Goal: Transaction & Acquisition: Purchase product/service

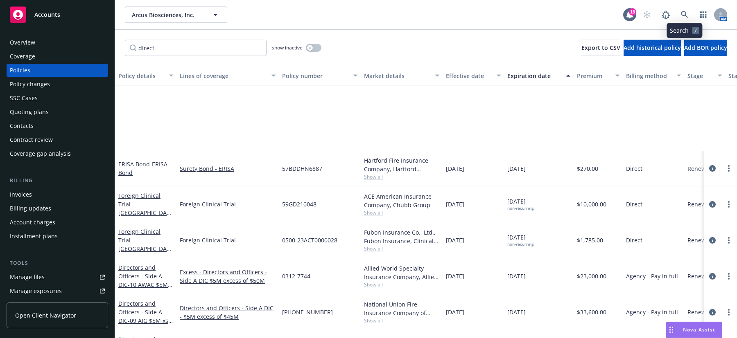
scroll to position [123, 0]
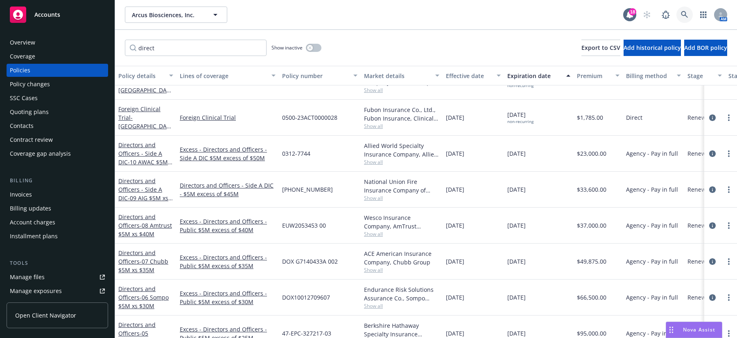
click at [681, 14] on icon at bounding box center [684, 14] width 7 height 7
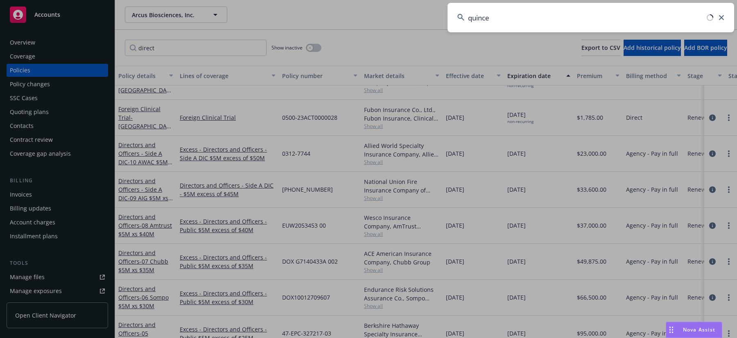
type input "quince"
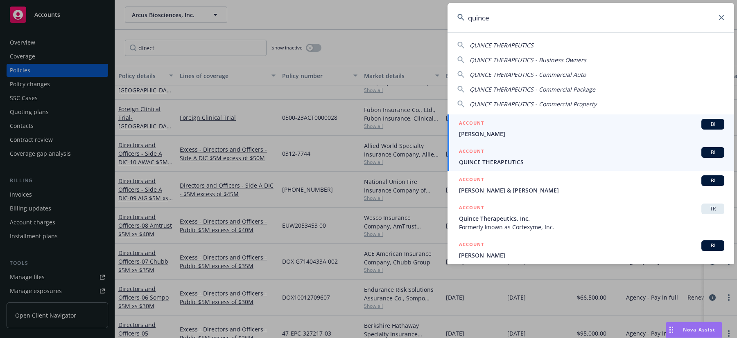
click at [629, 160] on span "QUINCE THERAPEUTICS" at bounding box center [591, 162] width 265 height 9
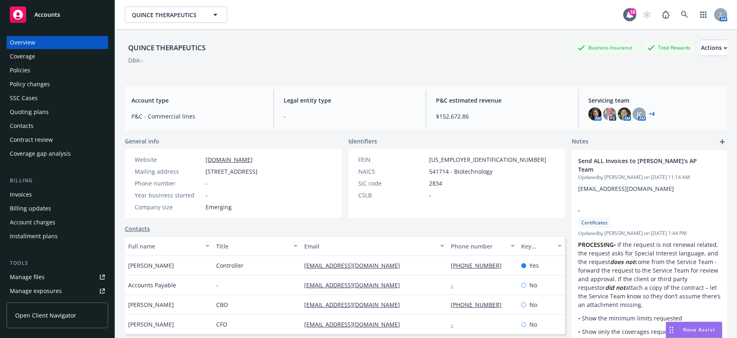
click at [31, 72] on div "Policies" at bounding box center [57, 70] width 95 height 13
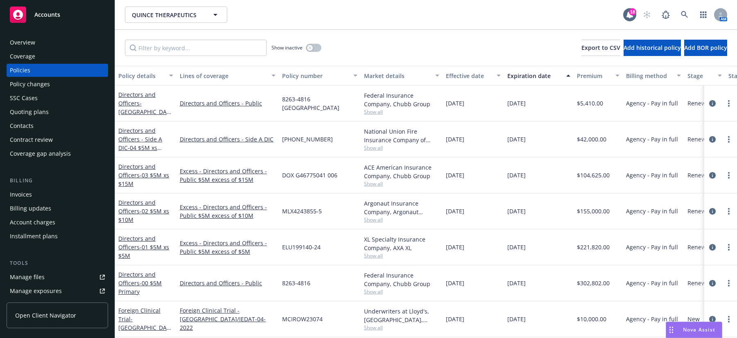
click at [40, 115] on div "Quoting plans" at bounding box center [29, 112] width 39 height 13
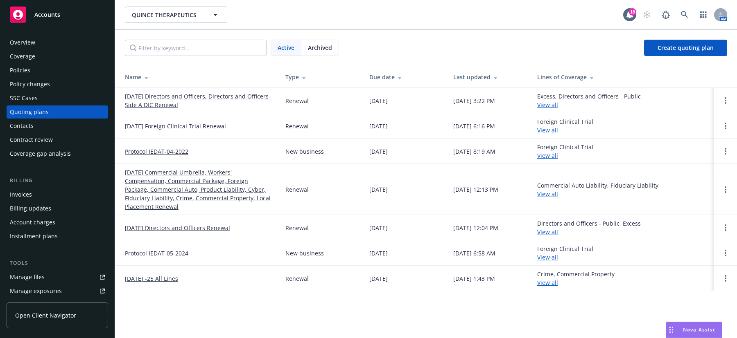
click at [136, 106] on link "[DATE] Directors and Officers, Directors and Officers - Side A DIC Renewal" at bounding box center [198, 100] width 147 height 17
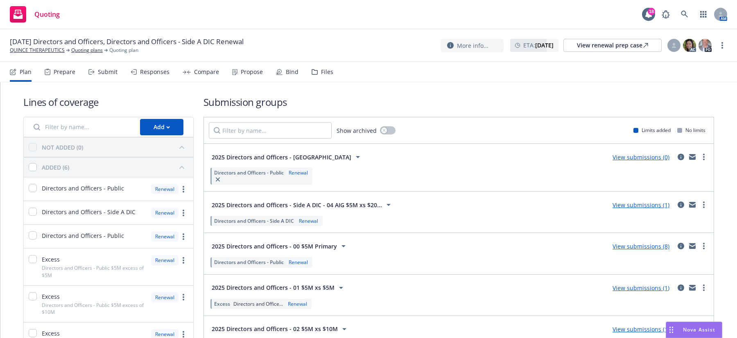
click at [288, 69] on div "Bind" at bounding box center [292, 72] width 13 height 7
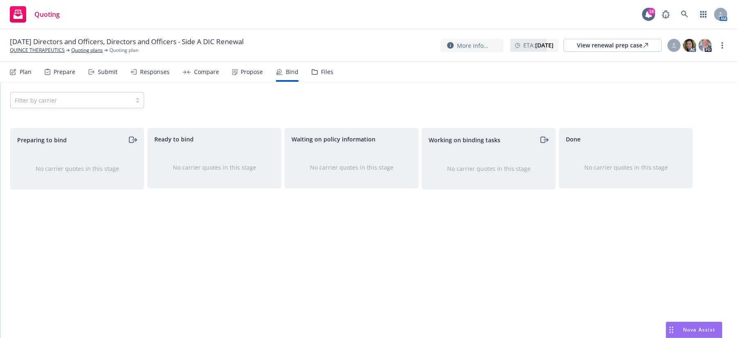
click at [17, 68] on div "Plan" at bounding box center [21, 72] width 22 height 20
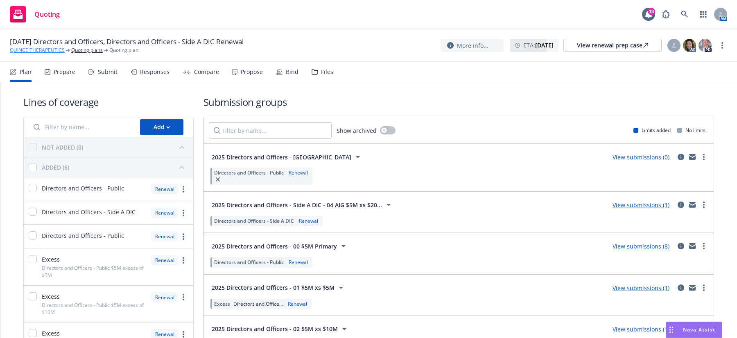
click at [53, 50] on link "QUINCE THERAPEUTICS" at bounding box center [37, 50] width 55 height 7
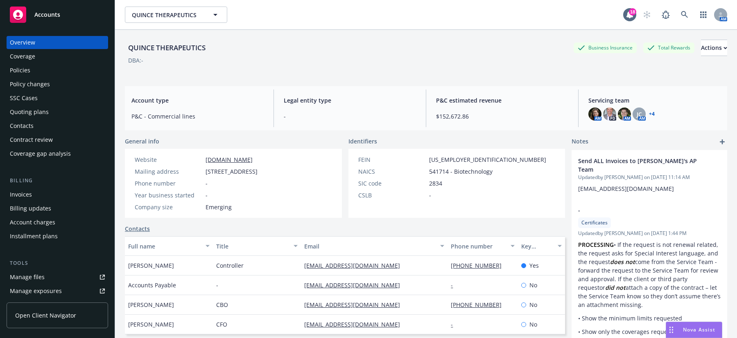
click at [20, 72] on div "Policies" at bounding box center [20, 70] width 20 height 13
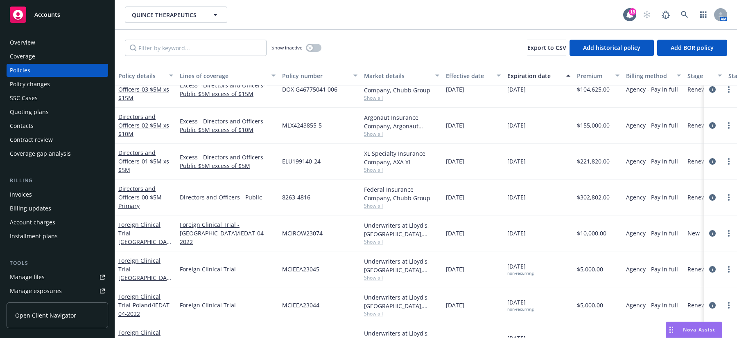
scroll to position [56, 0]
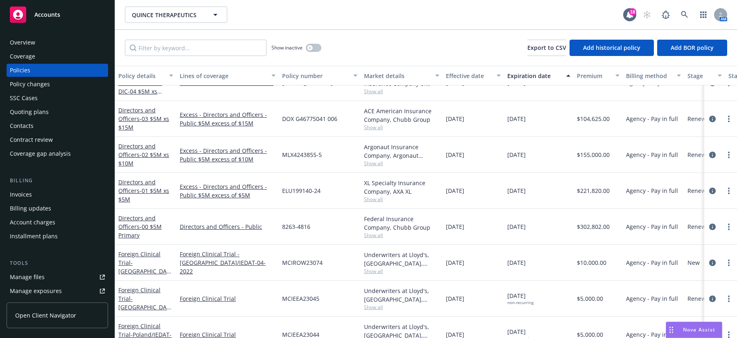
click at [25, 67] on div "Policies" at bounding box center [20, 70] width 20 height 13
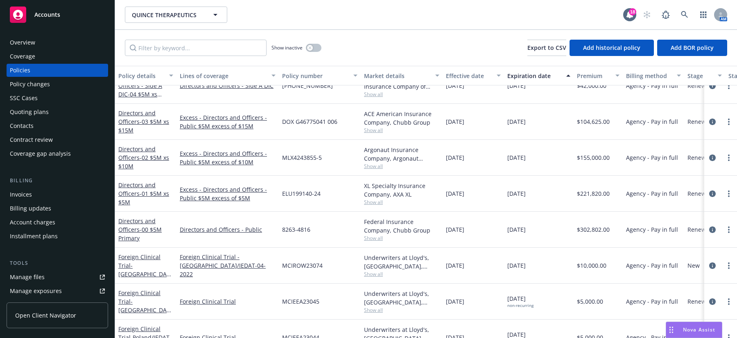
scroll to position [82, 0]
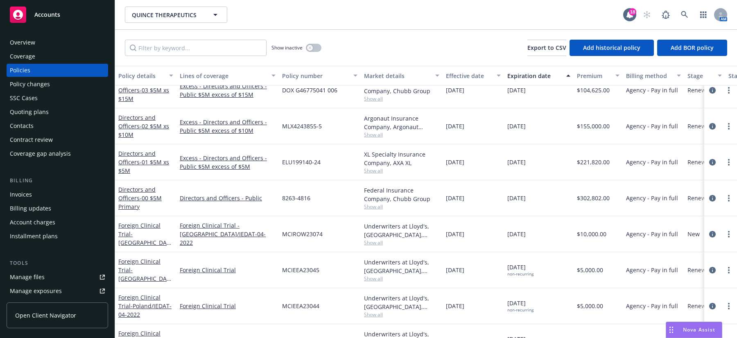
click at [381, 21] on div "QUINCE THERAPEUTICS QUINCE THERAPEUTICS" at bounding box center [374, 15] width 498 height 16
click at [44, 114] on div "Quoting plans" at bounding box center [29, 112] width 39 height 13
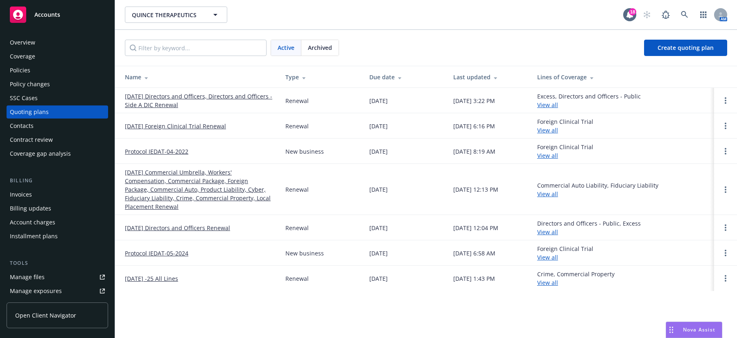
click at [220, 97] on link "[DATE] Directors and Officers, Directors and Officers - Side A DIC Renewal" at bounding box center [198, 100] width 147 height 17
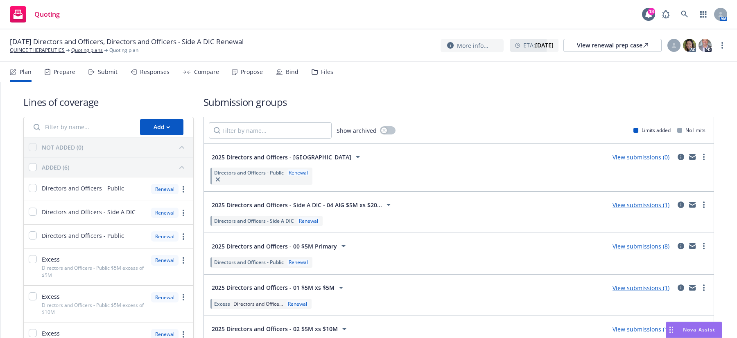
click at [630, 203] on link "View submissions (1)" at bounding box center [640, 205] width 57 height 8
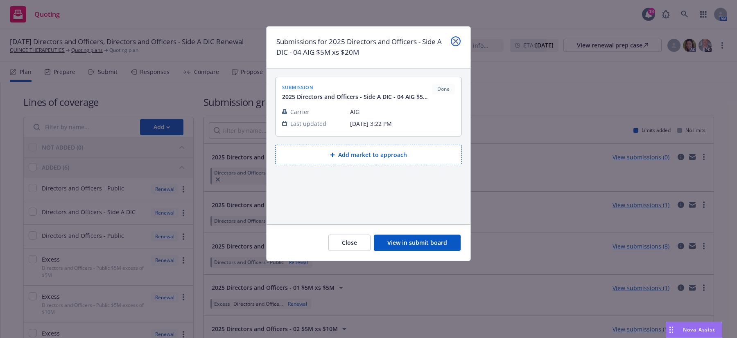
click at [457, 41] on icon "close" at bounding box center [455, 41] width 5 height 5
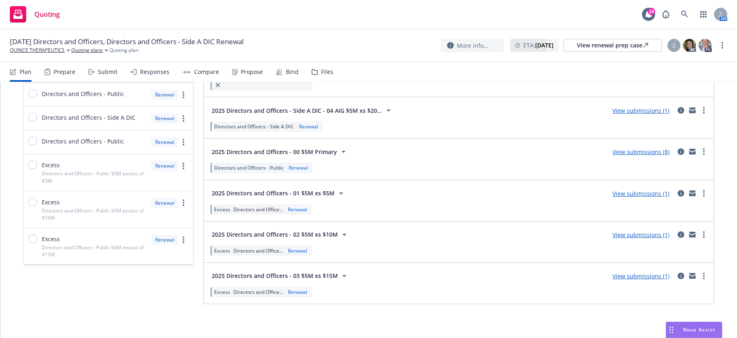
scroll to position [54, 0]
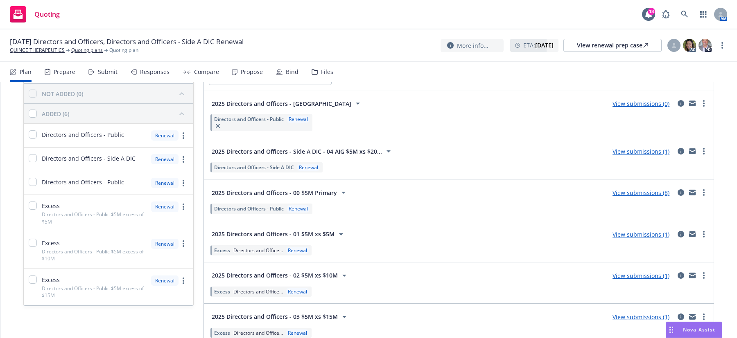
click at [642, 193] on link "View submissions (8)" at bounding box center [640, 193] width 57 height 8
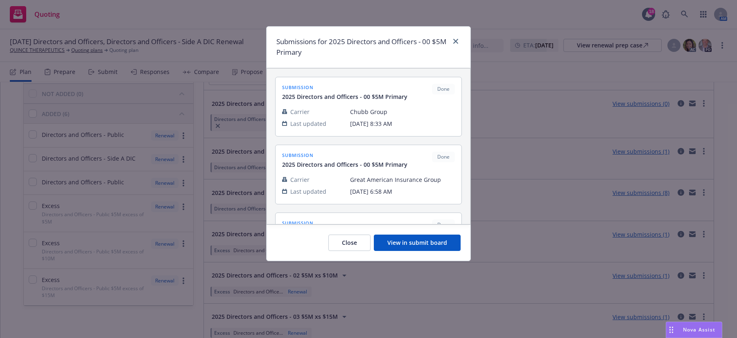
click at [397, 243] on button "View in submit board" at bounding box center [417, 243] width 87 height 16
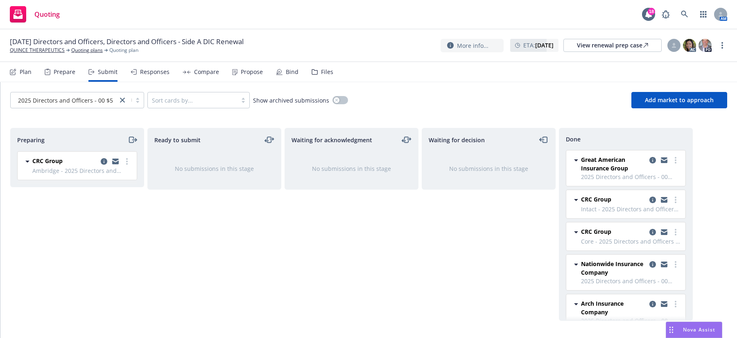
drag, startPoint x: 153, startPoint y: 220, endPoint x: 151, endPoint y: 164, distance: 56.5
click at [153, 220] on div "Ready to submit No submissions in this stage" at bounding box center [214, 224] width 134 height 193
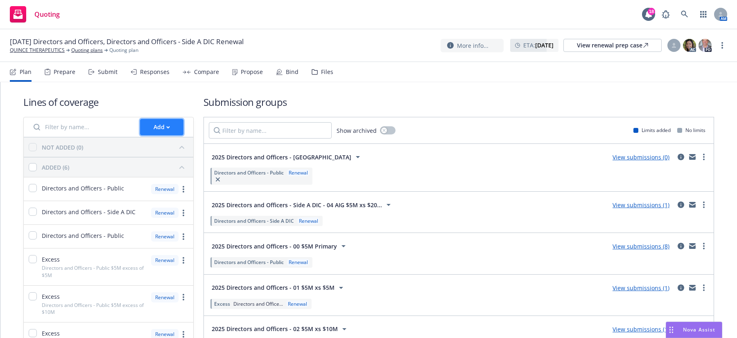
click at [151, 124] on button "Add" at bounding box center [161, 127] width 43 height 16
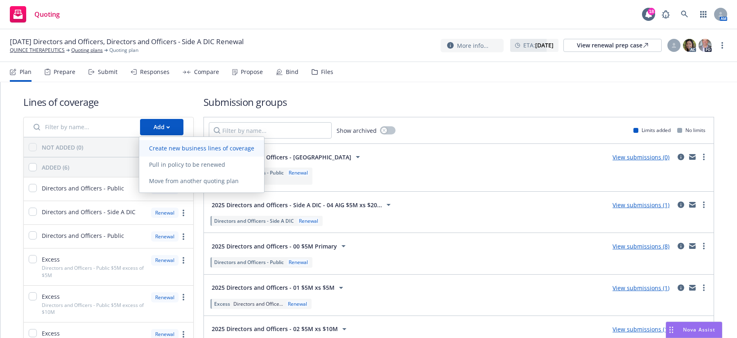
click at [173, 145] on span "Create new business lines of coverage" at bounding box center [201, 148] width 125 height 8
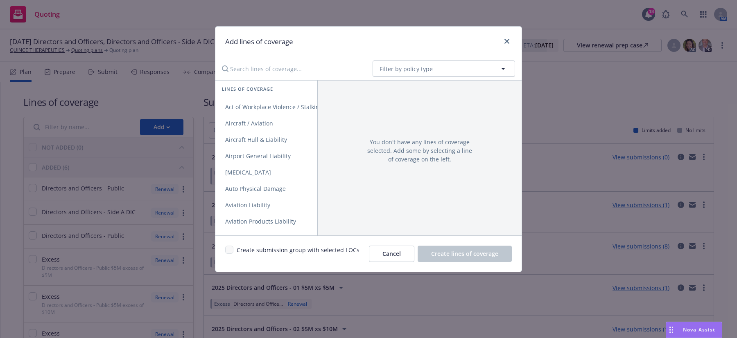
click at [293, 65] on input "Search lines of coverage..." at bounding box center [291, 69] width 149 height 16
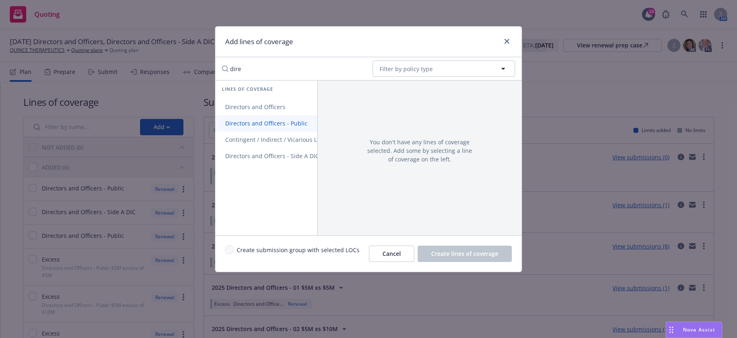
type input "dire"
click at [286, 125] on span "Directors and Officers - Public" at bounding box center [266, 123] width 102 height 8
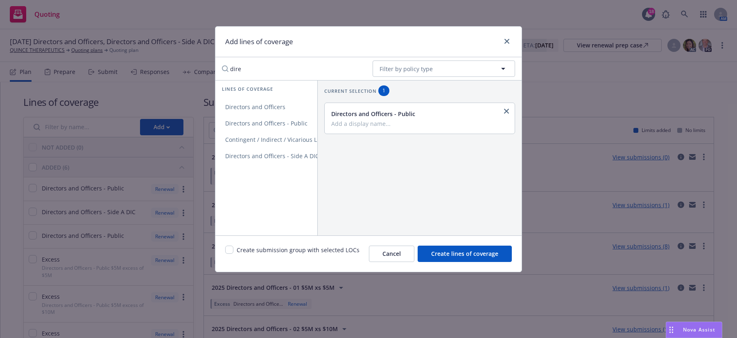
click at [378, 124] on input "Add a display name..." at bounding box center [418, 123] width 175 height 7
type input "L"
type input "[GEOGRAPHIC_DATA]"
click at [486, 254] on span "Create lines of coverage" at bounding box center [464, 254] width 67 height 8
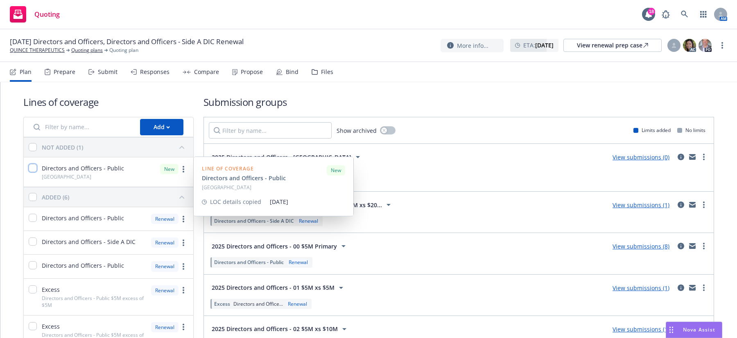
click at [34, 168] on input "checkbox" at bounding box center [33, 168] width 8 height 8
checkbox input "true"
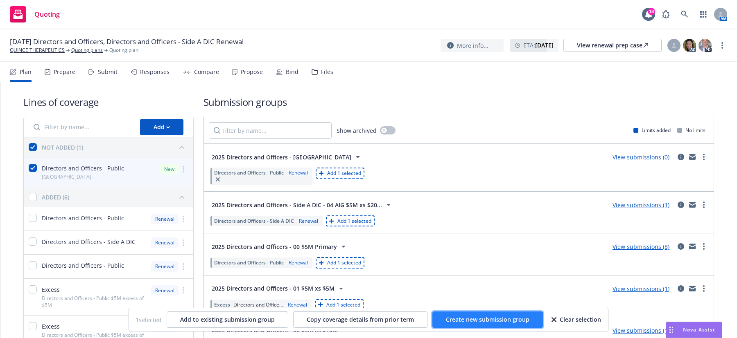
click at [488, 323] on span "Create new submission group" at bounding box center [487, 320] width 83 height 8
checkbox input "false"
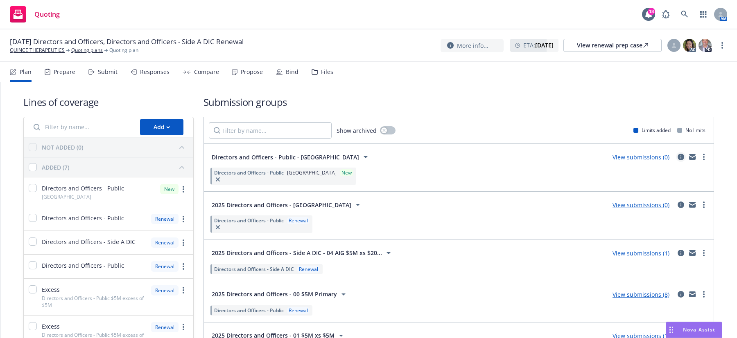
click at [677, 157] on icon "circleInformation" at bounding box center [680, 157] width 7 height 7
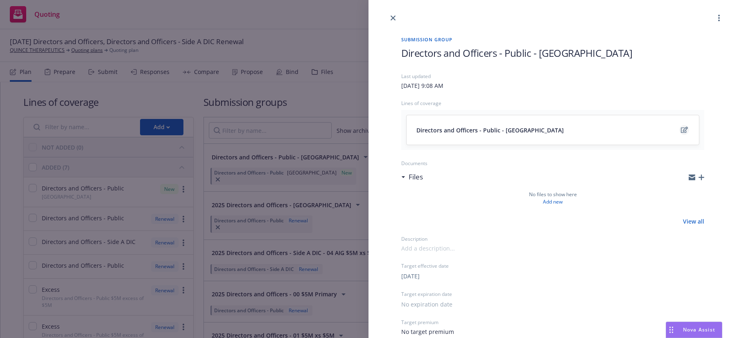
click at [681, 132] on icon "edit" at bounding box center [684, 130] width 7 height 7
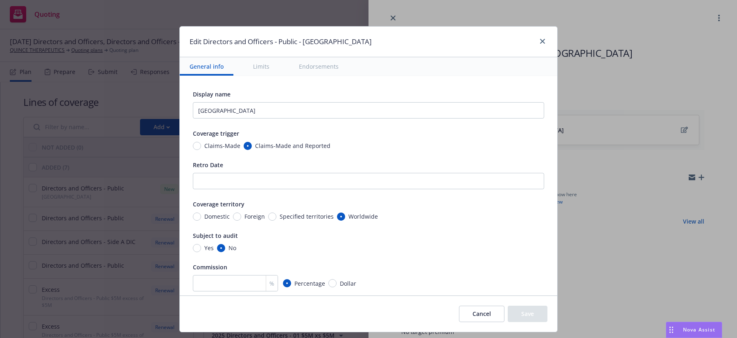
scroll to position [41, 0]
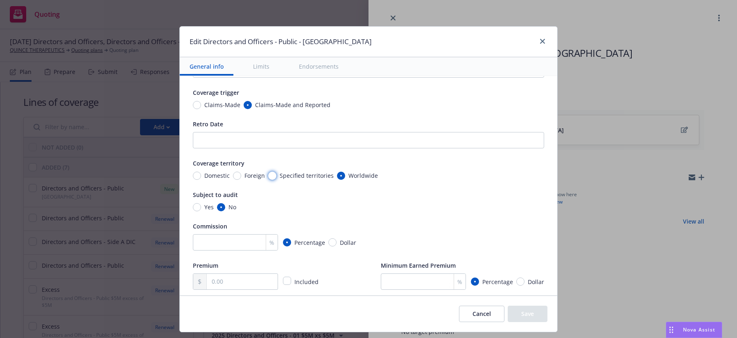
click at [268, 179] on input "Specified territories" at bounding box center [272, 176] width 8 height 8
radio input "true"
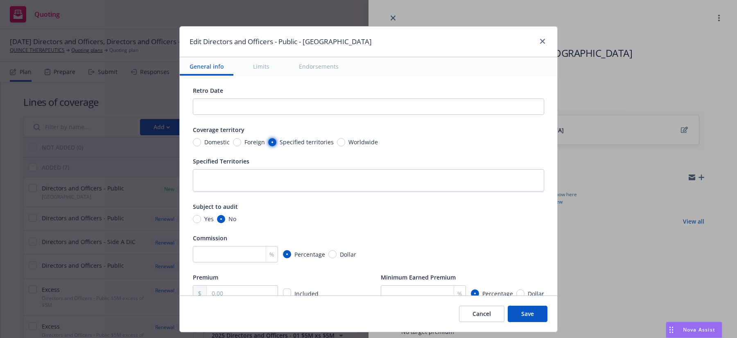
scroll to position [82, 0]
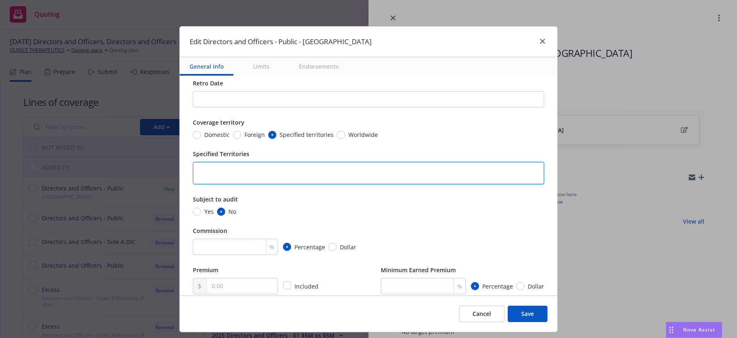
click at [266, 174] on textarea at bounding box center [368, 173] width 351 height 23
type textarea "A"
type textarea "x"
type textarea "Au"
type textarea "x"
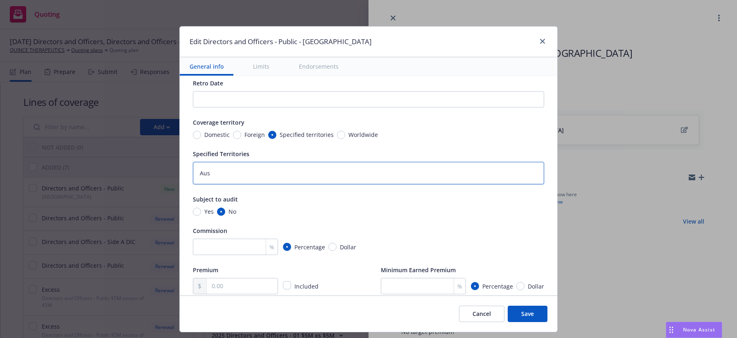
type textarea "Aust"
type textarea "x"
type textarea "Austr"
type textarea "x"
type textarea "Austra"
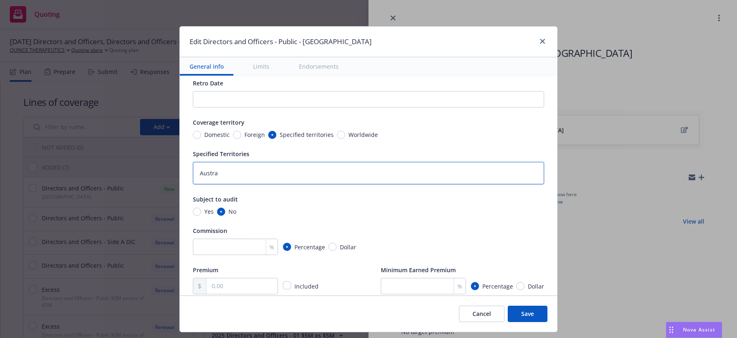
type textarea "x"
type textarea "Australi"
type textarea "x"
type textarea "[GEOGRAPHIC_DATA]"
type textarea "x"
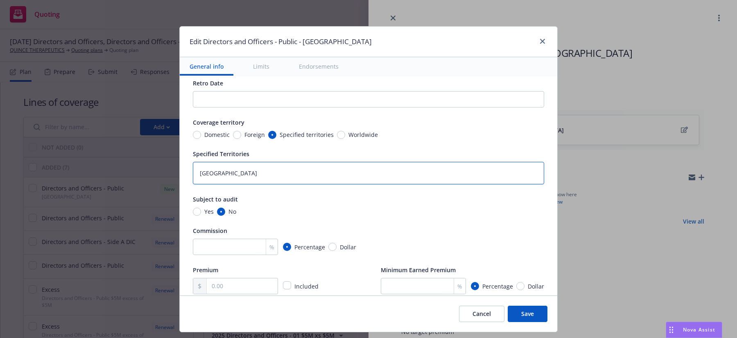
scroll to position [246, 0]
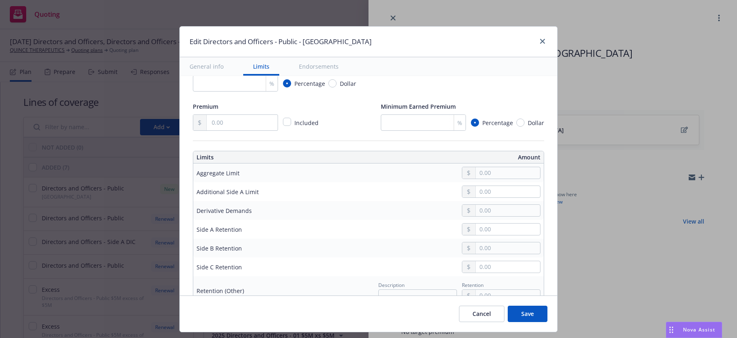
type textarea "[GEOGRAPHIC_DATA]"
click at [525, 315] on button "Save" at bounding box center [527, 314] width 40 height 16
type textarea "x"
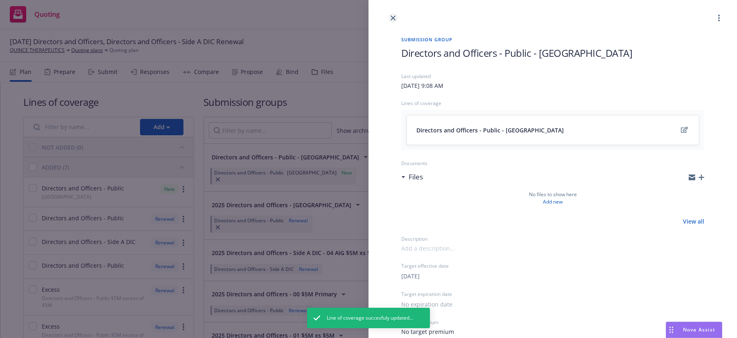
click at [394, 19] on icon "close" at bounding box center [392, 18] width 5 height 5
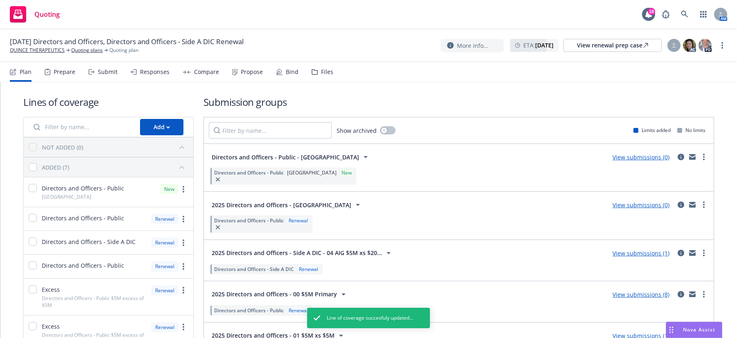
click at [422, 219] on div "Directors and Officers - Public Renewal" at bounding box center [459, 224] width 500 height 20
click at [677, 203] on icon "circleInformation" at bounding box center [680, 205] width 7 height 7
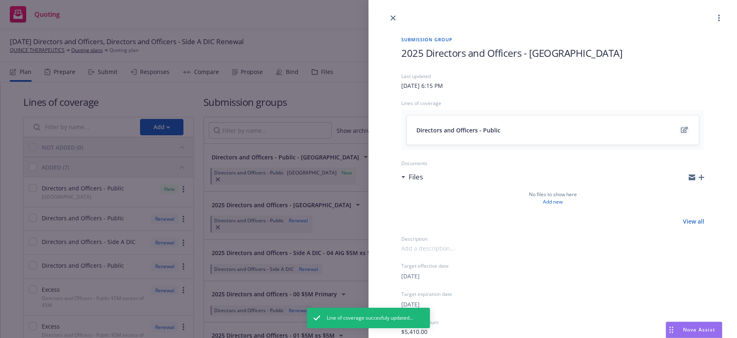
click at [679, 126] on link "edit" at bounding box center [684, 130] width 10 height 10
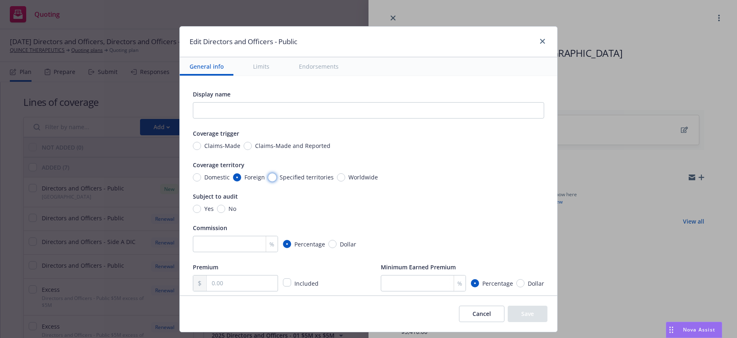
click at [268, 175] on input "Specified territories" at bounding box center [272, 178] width 8 height 8
radio input "true"
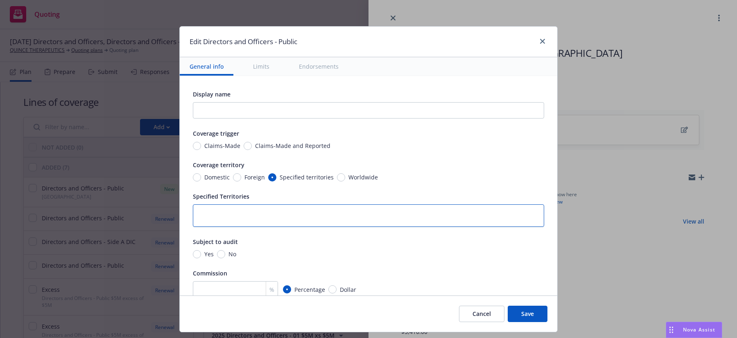
click at [249, 217] on textarea at bounding box center [368, 216] width 351 height 23
type textarea "i"
type textarea "x"
type textarea "it"
type textarea "x"
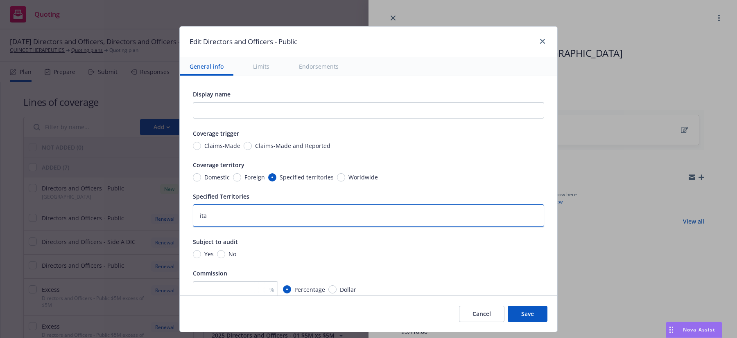
type textarea "ital"
type textarea "x"
type textarea "ita"
type textarea "x"
type textarea "it"
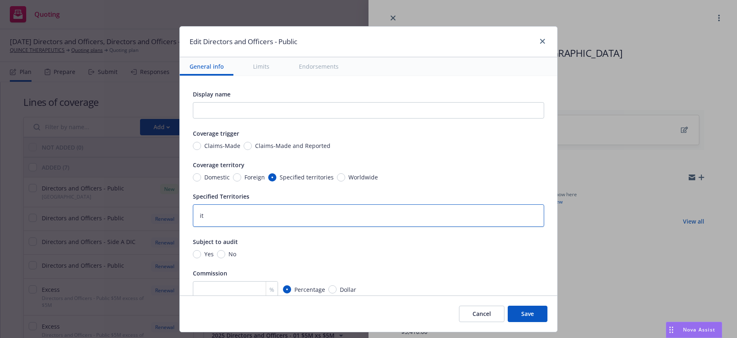
type textarea "x"
type textarea "i"
type textarea "x"
type textarea "I"
type textarea "x"
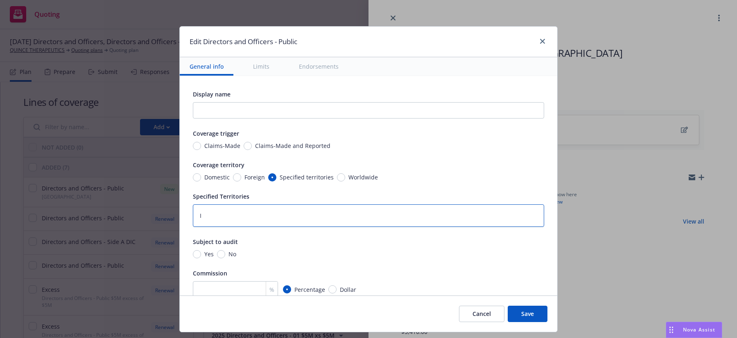
type textarea "It"
type textarea "x"
type textarea "Ita"
type textarea "x"
type textarea "Ital"
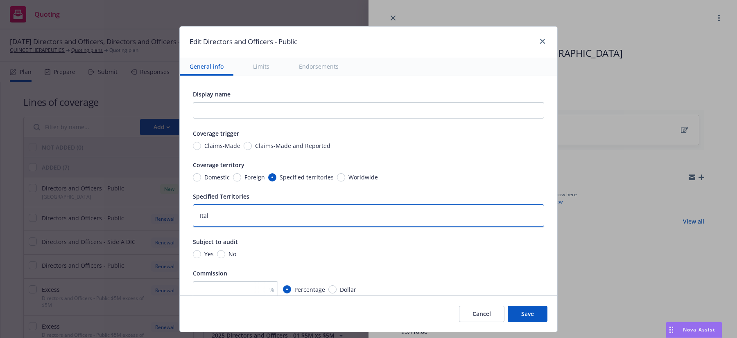
type textarea "x"
type textarea "Italy"
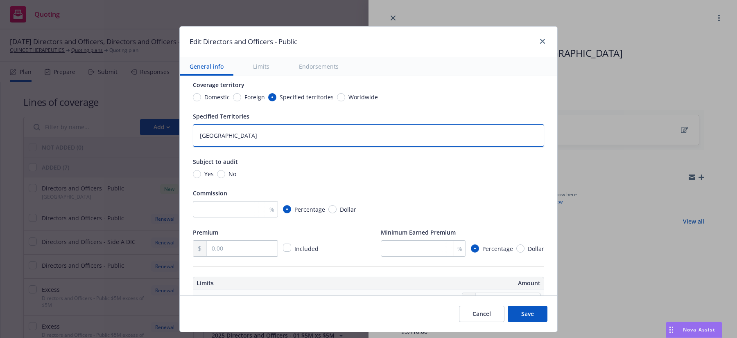
type textarea "x"
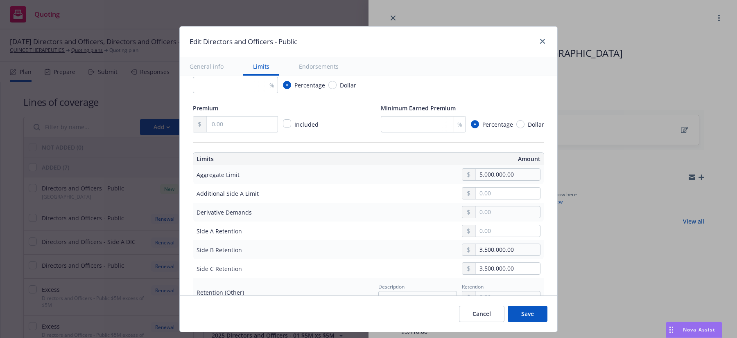
type textarea "Italy"
click at [497, 177] on input "5,000,000.00" at bounding box center [508, 174] width 64 height 11
drag, startPoint x: 513, startPoint y: 170, endPoint x: 465, endPoint y: 171, distance: 47.9
click at [465, 171] on div "5,000,000.00" at bounding box center [501, 175] width 79 height 12
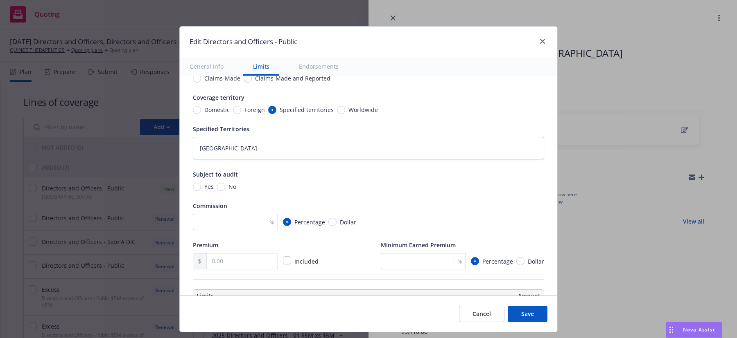
scroll to position [123, 0]
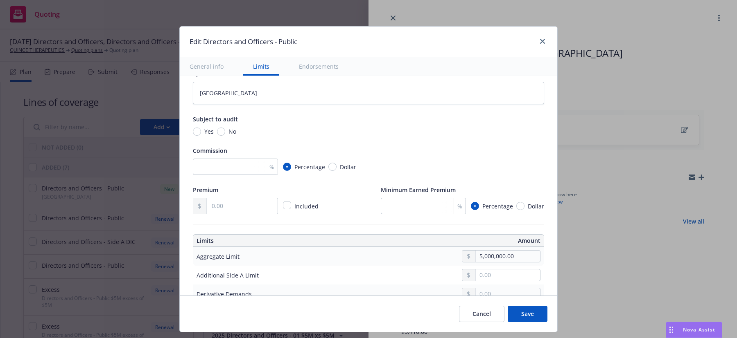
click at [520, 316] on button "Save" at bounding box center [527, 314] width 40 height 16
type textarea "x"
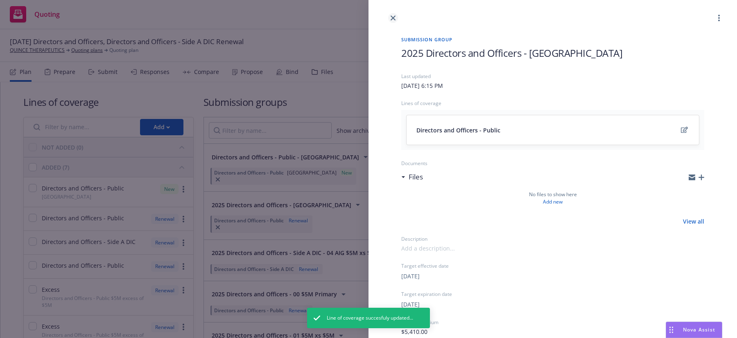
click at [390, 14] on link "close" at bounding box center [393, 18] width 10 height 10
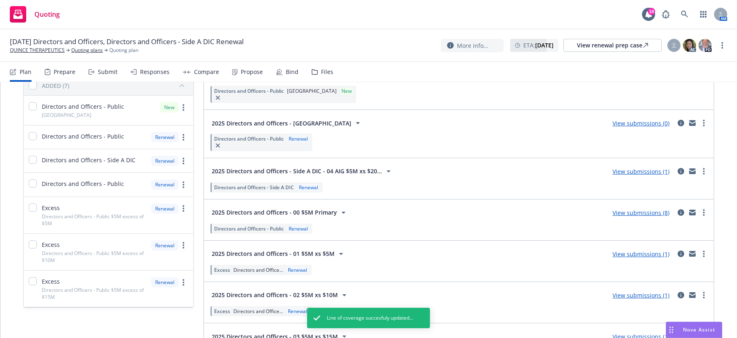
scroll to position [41, 0]
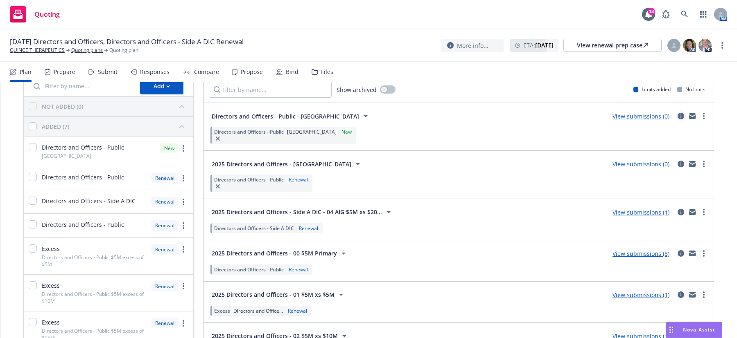
click at [677, 116] on icon "circleInformation" at bounding box center [680, 116] width 7 height 7
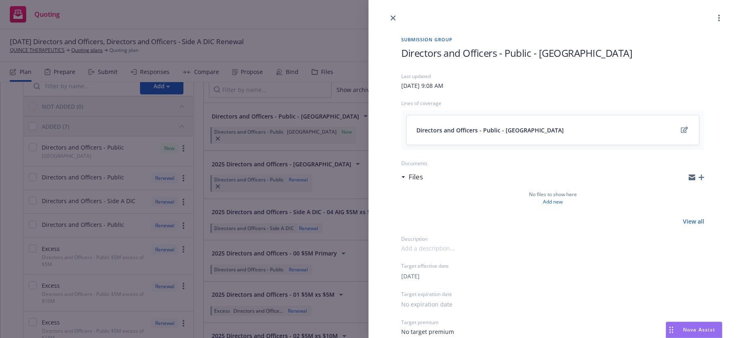
drag, startPoint x: 539, startPoint y: 56, endPoint x: 532, endPoint y: 54, distance: 7.3
click at [538, 55] on span "Directors and Officers - Public - Australia" at bounding box center [516, 53] width 231 height 14
click at [392, 19] on icon "close" at bounding box center [392, 18] width 5 height 5
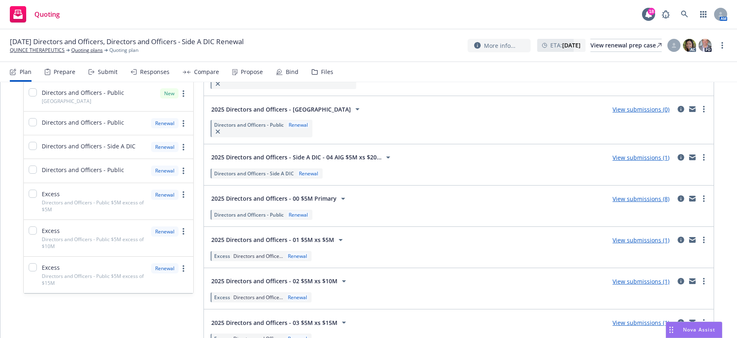
scroll to position [142, 0]
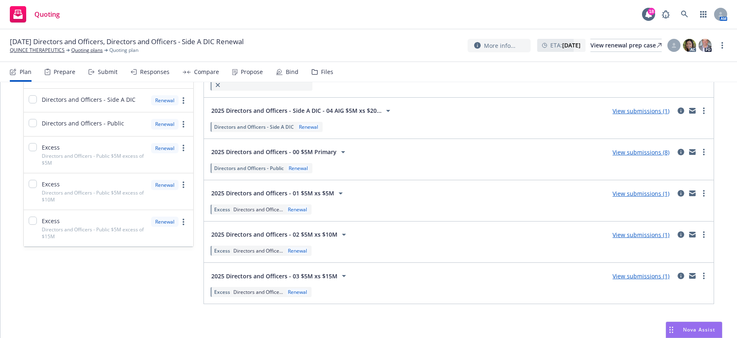
click at [154, 295] on div "Lines of coverage Add NOT ADDED (0) ADDED (7) Directors and Officers - Public A…" at bounding box center [108, 129] width 170 height 352
click at [463, 155] on div "2025 Directors and Officers - 00 $5M Primary View submissions (8)" at bounding box center [459, 152] width 500 height 16
click at [631, 151] on link "View submissions (8)" at bounding box center [640, 153] width 57 height 8
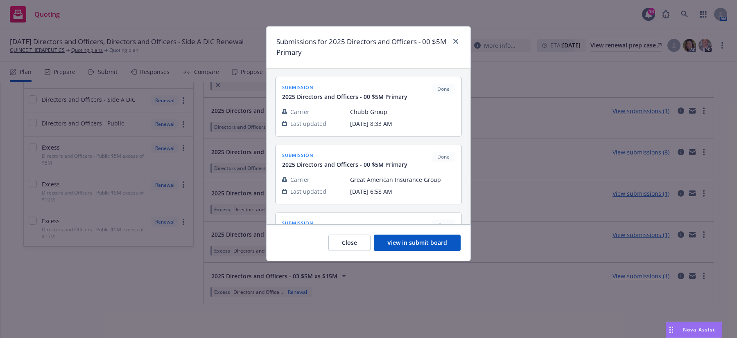
click at [406, 243] on button "View in submit board" at bounding box center [417, 243] width 87 height 16
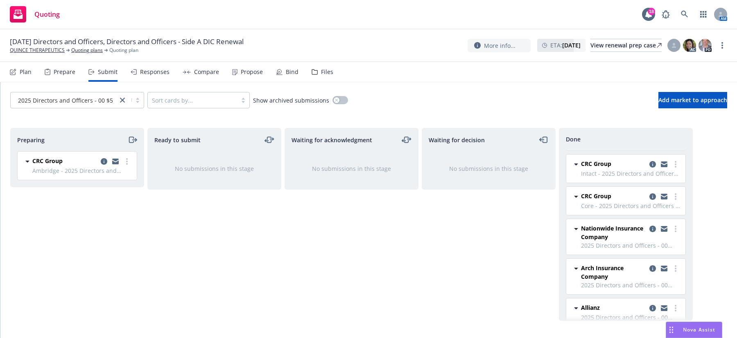
scroll to position [79, 0]
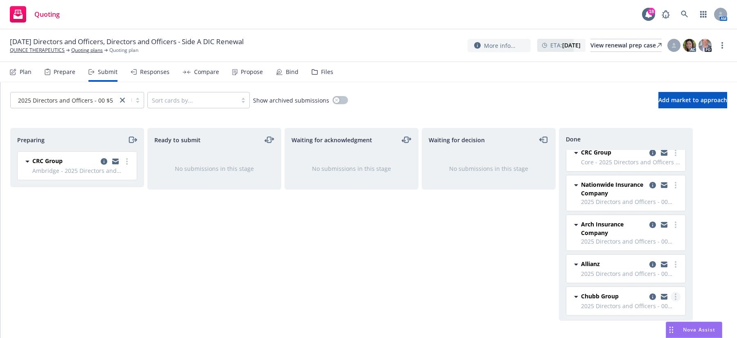
click at [674, 295] on icon "more" at bounding box center [675, 297] width 2 height 7
click at [431, 257] on div "Waiting for decision No submissions in this stage" at bounding box center [488, 224] width 134 height 193
click at [126, 162] on icon "more" at bounding box center [127, 161] width 2 height 7
drag, startPoint x: 266, startPoint y: 281, endPoint x: 288, endPoint y: 228, distance: 57.2
click at [266, 279] on div "Ready to submit No submissions in this stage" at bounding box center [214, 224] width 134 height 193
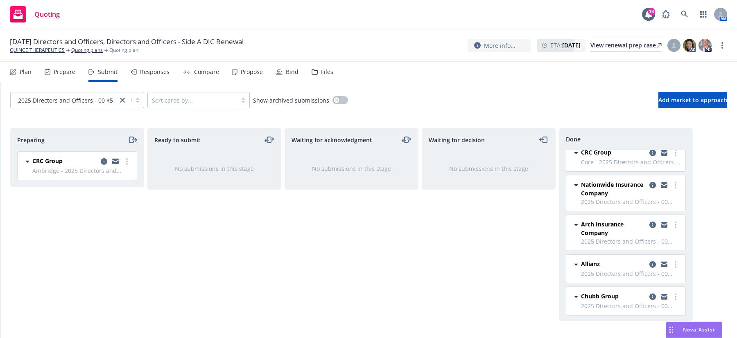
click at [151, 75] on div "Responses" at bounding box center [154, 72] width 29 height 7
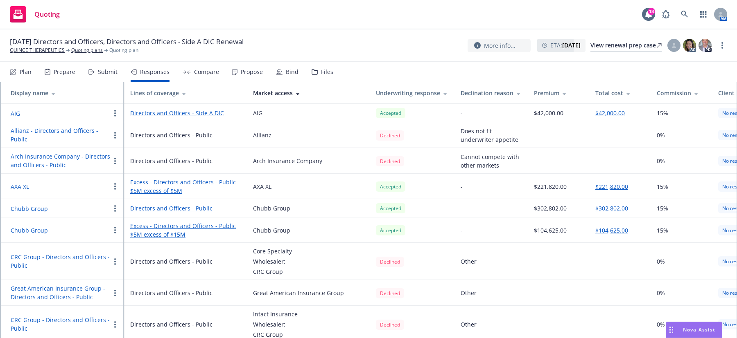
scroll to position [145, 0]
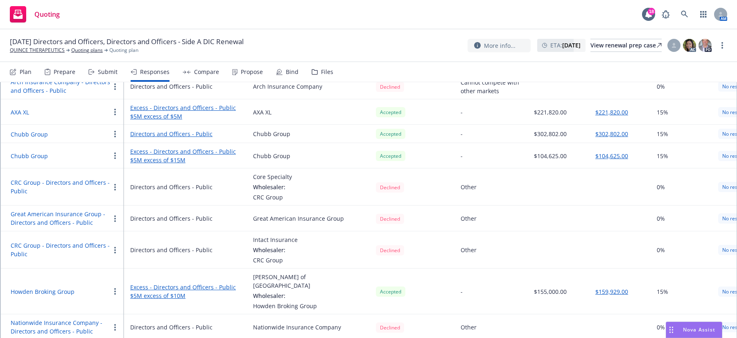
drag, startPoint x: 519, startPoint y: 315, endPoint x: 525, endPoint y: 324, distance: 10.7
click at [519, 315] on td "Other" at bounding box center [490, 328] width 73 height 26
click at [245, 73] on div "Propose" at bounding box center [252, 72] width 22 height 7
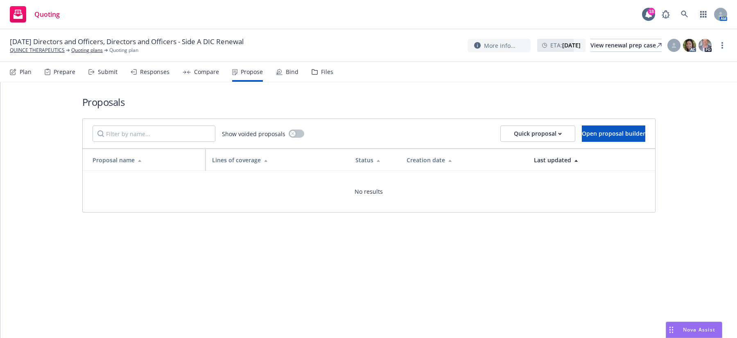
click at [208, 74] on div "Compare" at bounding box center [206, 72] width 25 height 7
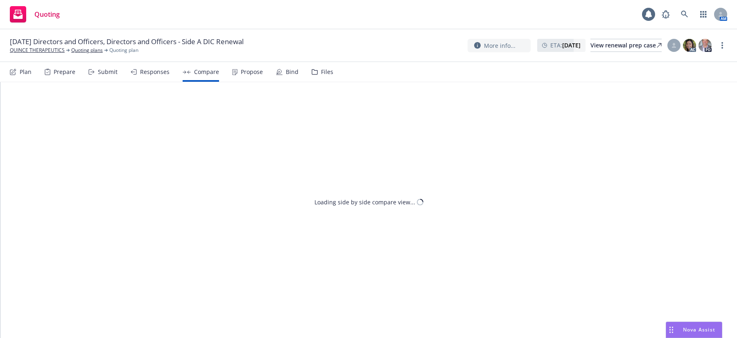
click at [286, 75] on div "Bind" at bounding box center [292, 72] width 13 height 7
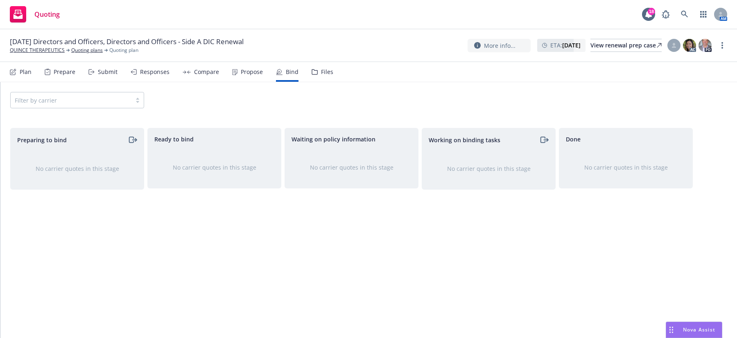
click at [336, 19] on div "Quoting 18 AM" at bounding box center [368, 14] width 737 height 29
